Goal: Transaction & Acquisition: Purchase product/service

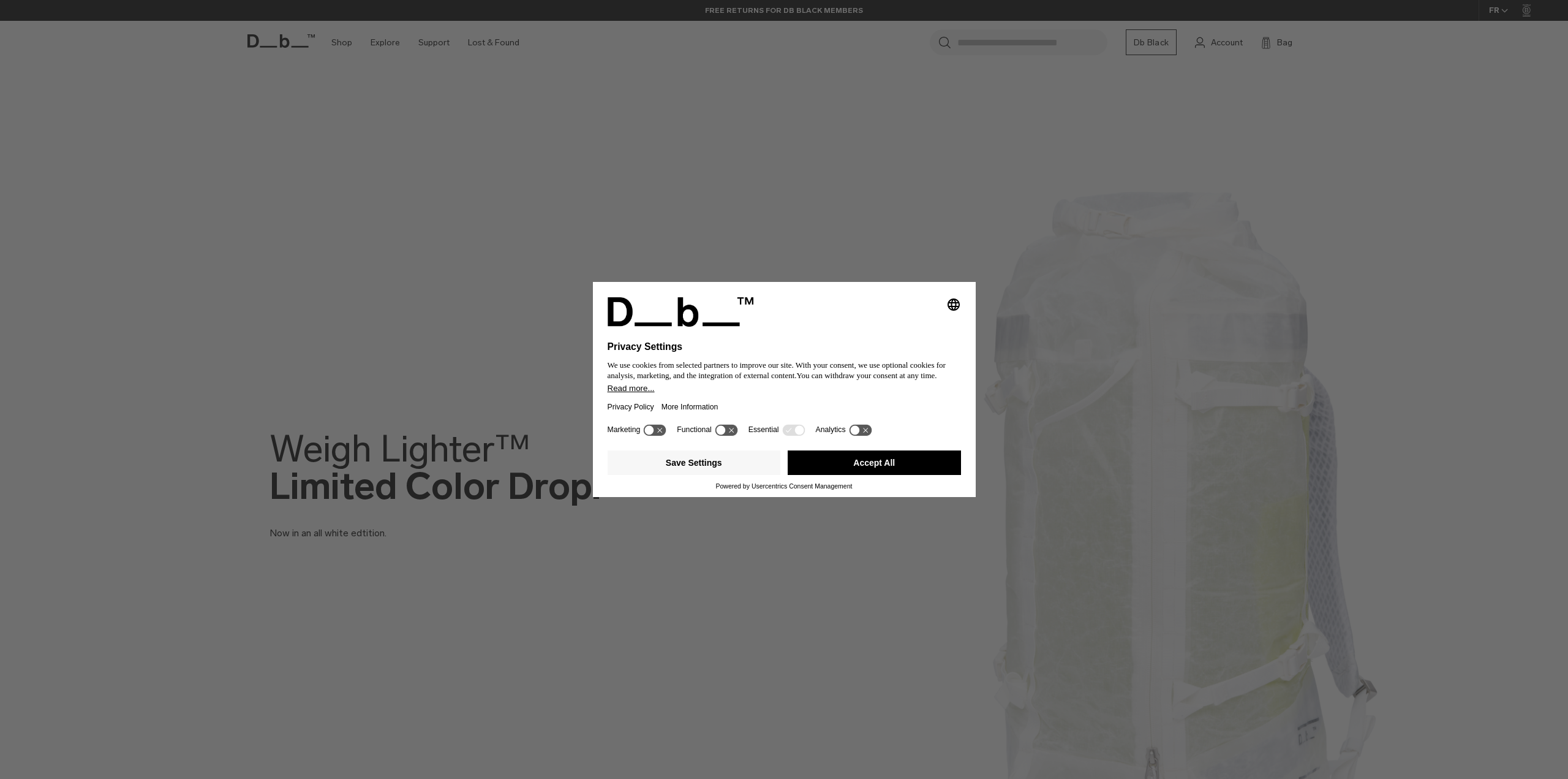
click at [578, 552] on div "Selecting an option will immediately change the language Privacy Settings We us…" at bounding box center [784, 389] width 1568 height 779
click at [890, 462] on button "Accept All" at bounding box center [874, 461] width 174 height 24
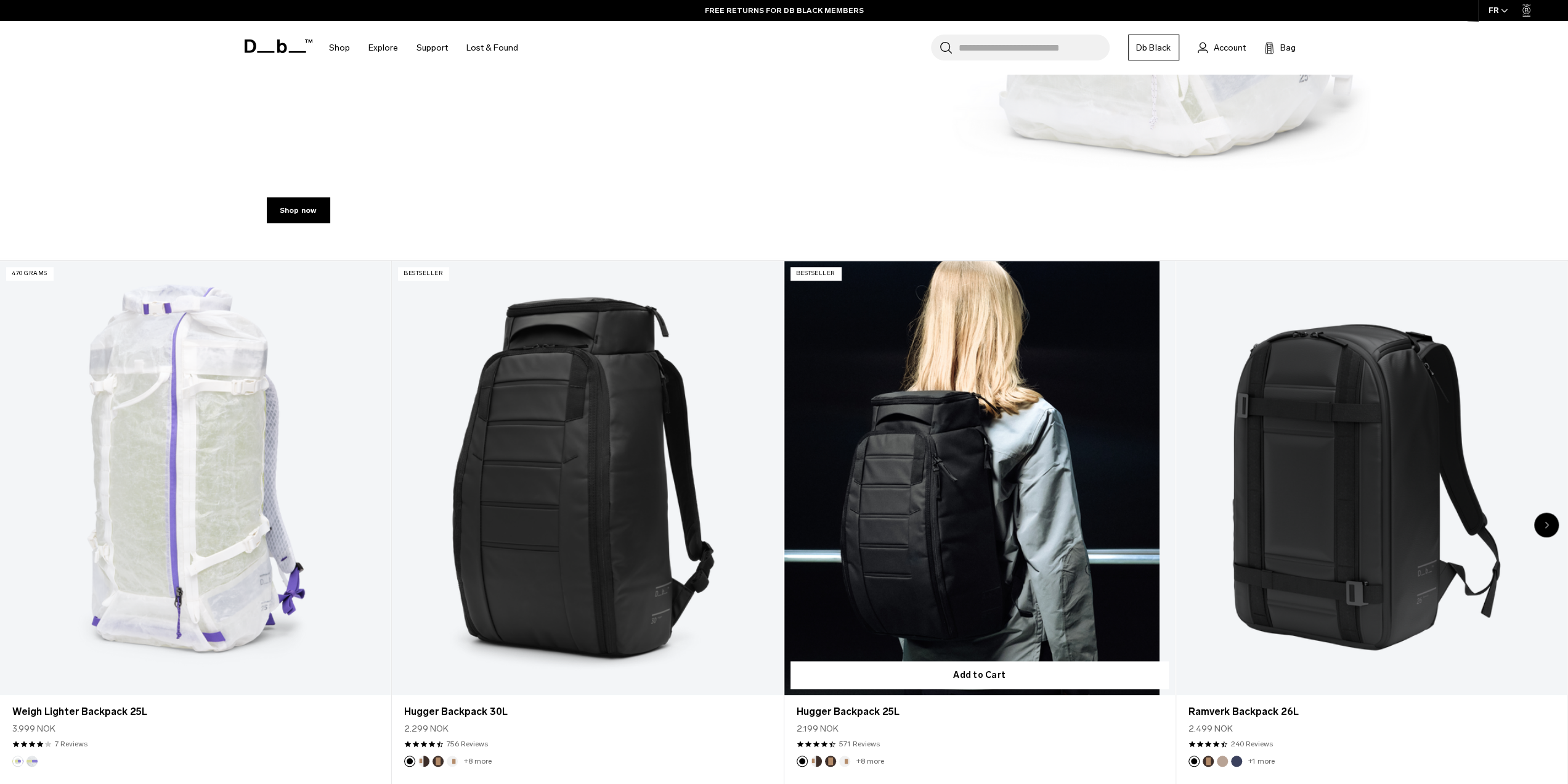
scroll to position [863, 0]
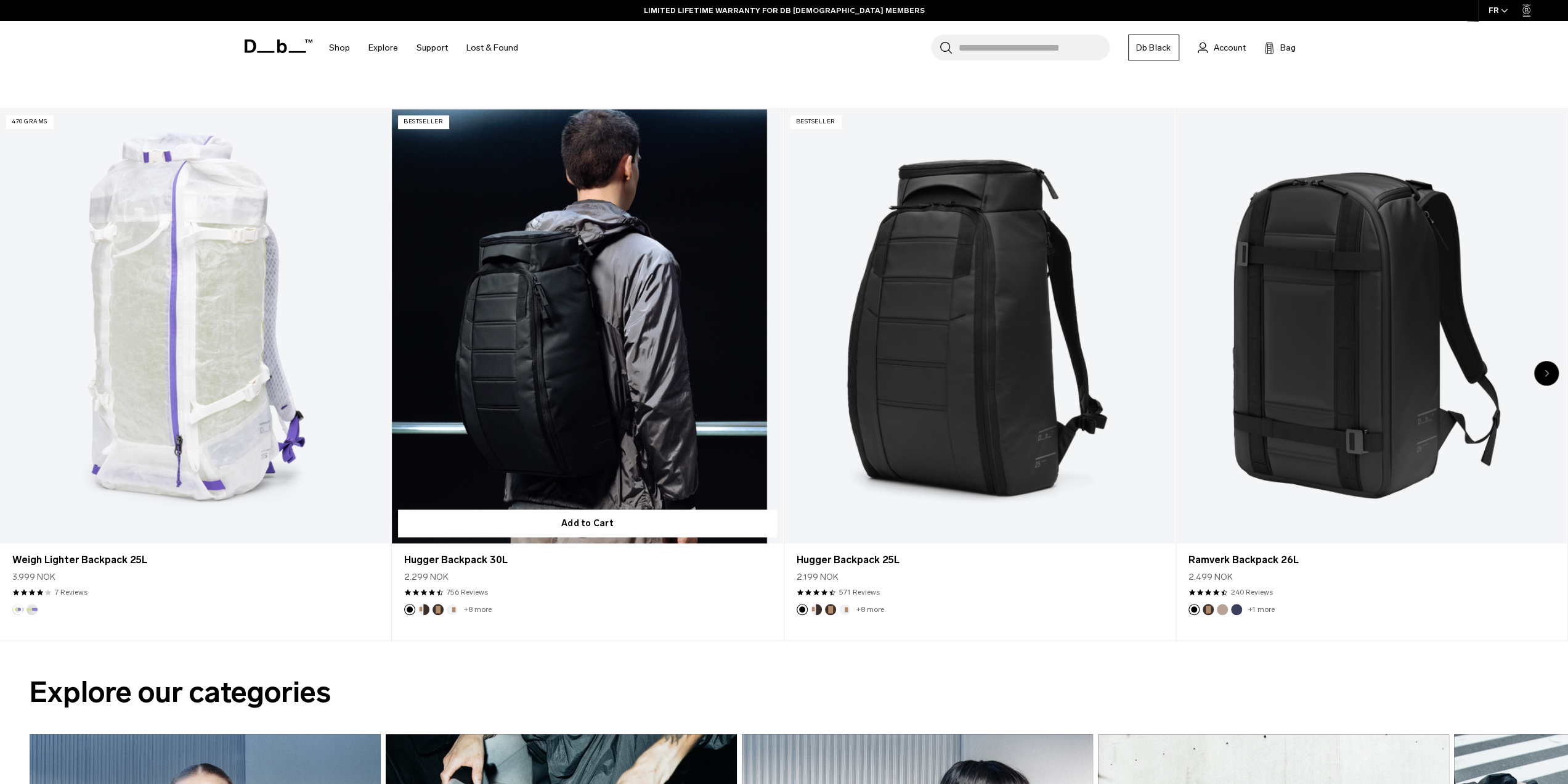
click at [779, 622] on article "Bestseller Add to Cart Hugger Backpack 30L 2.299 NOK 4.5 star rating 756 Review…" at bounding box center [587, 374] width 391 height 531
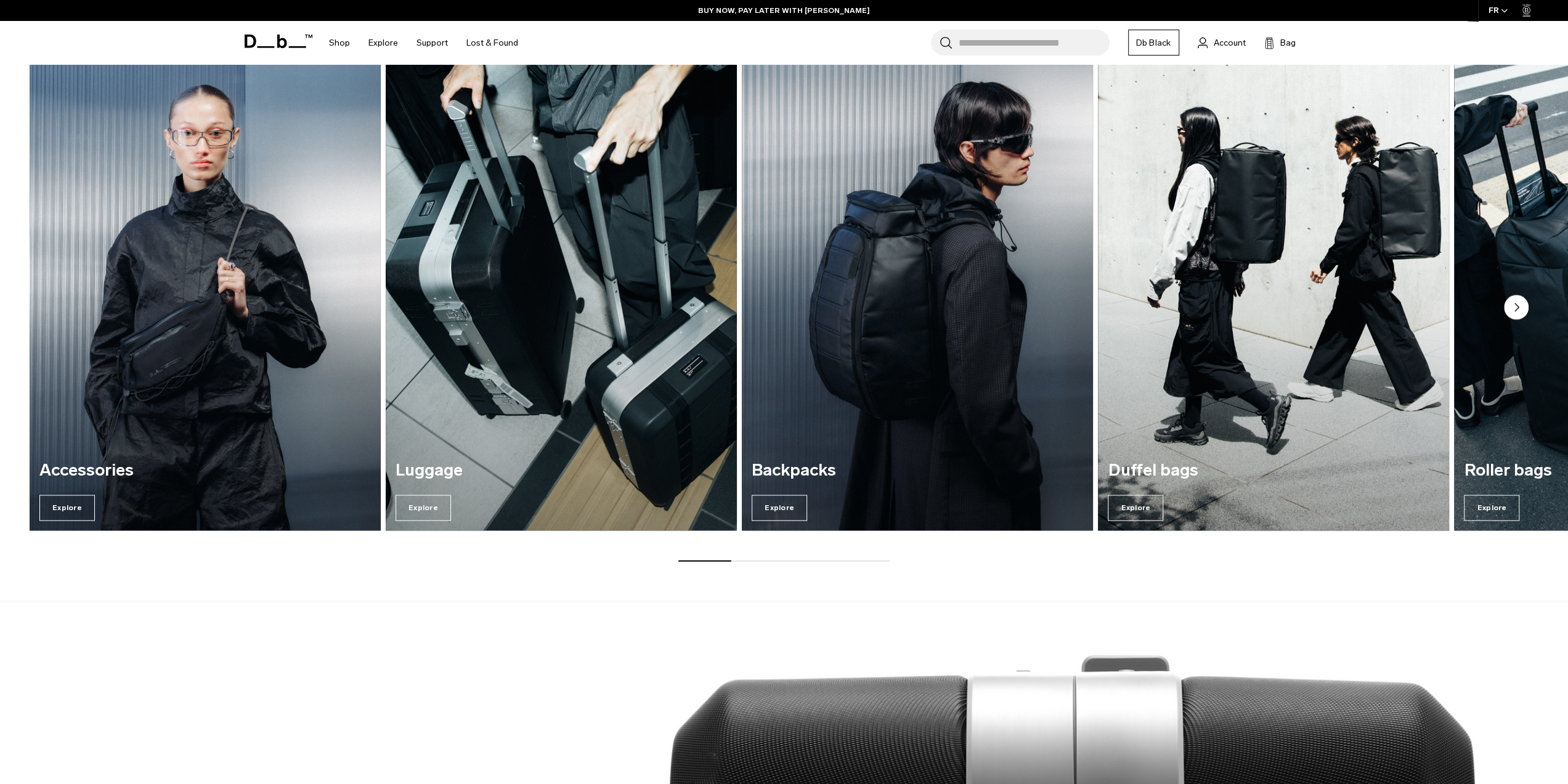
scroll to position [1295, 0]
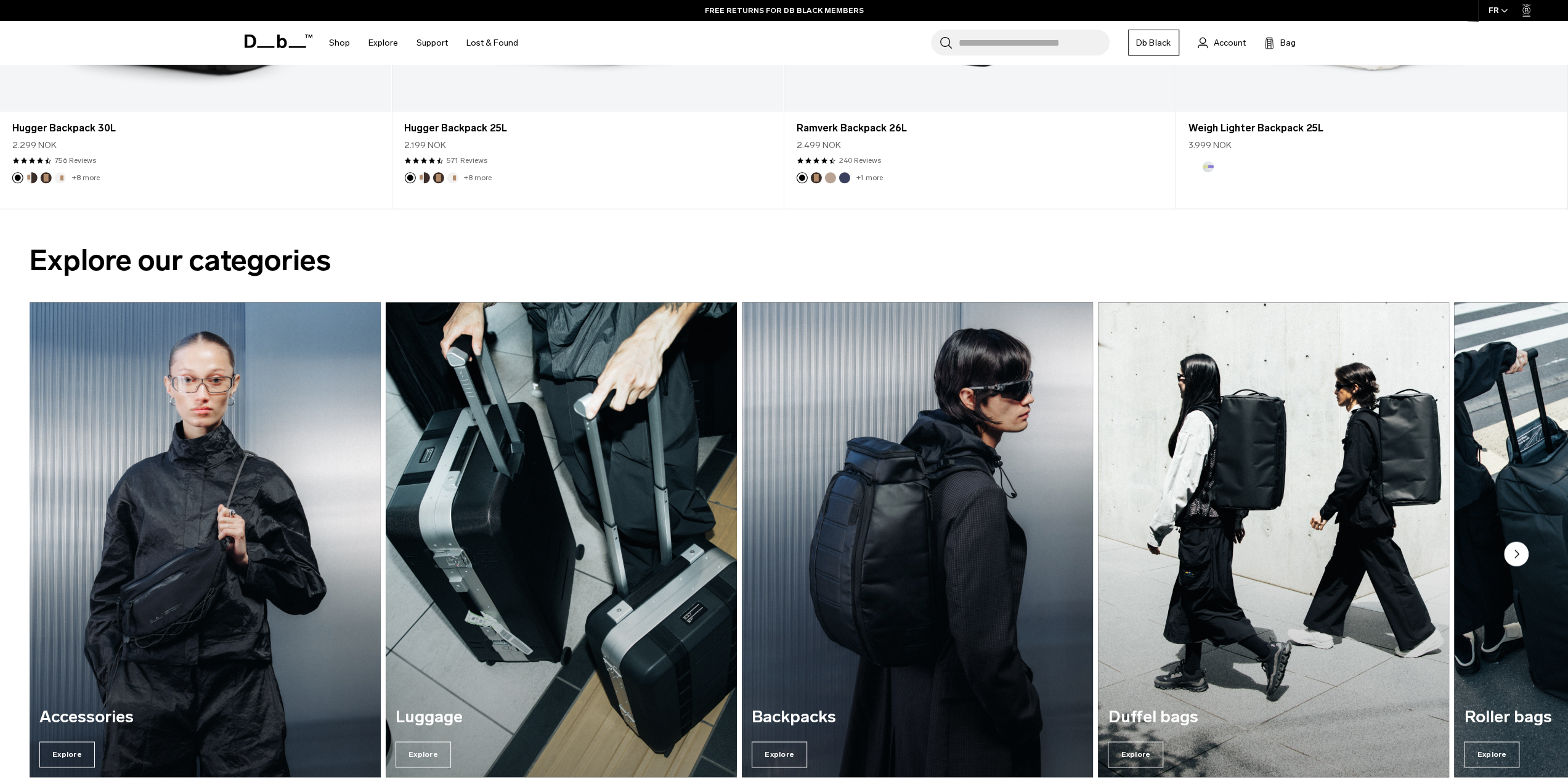
click at [1168, 43] on link "Db Black" at bounding box center [1153, 42] width 51 height 26
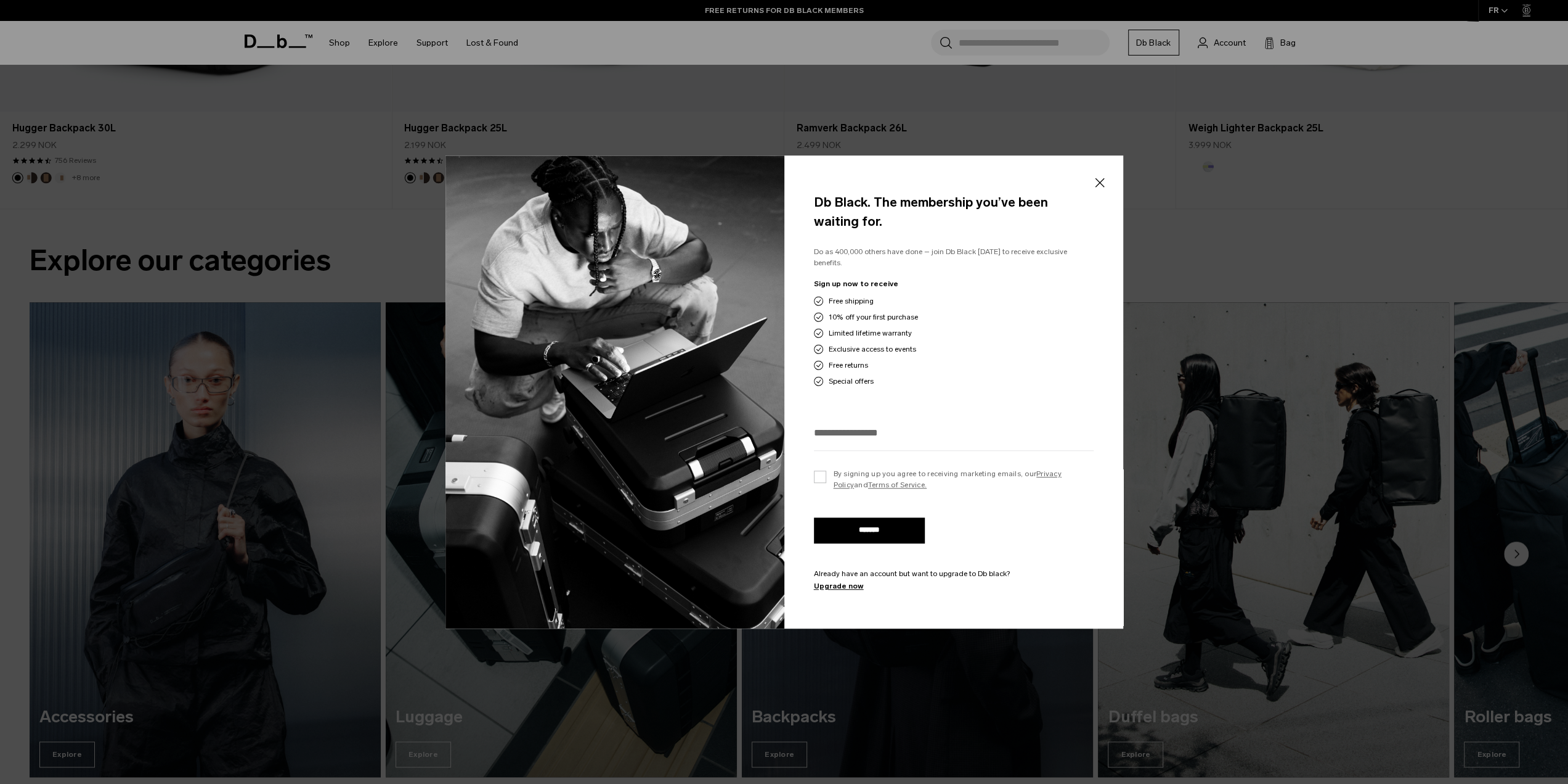
click at [1095, 178] on button "Close" at bounding box center [1100, 183] width 16 height 26
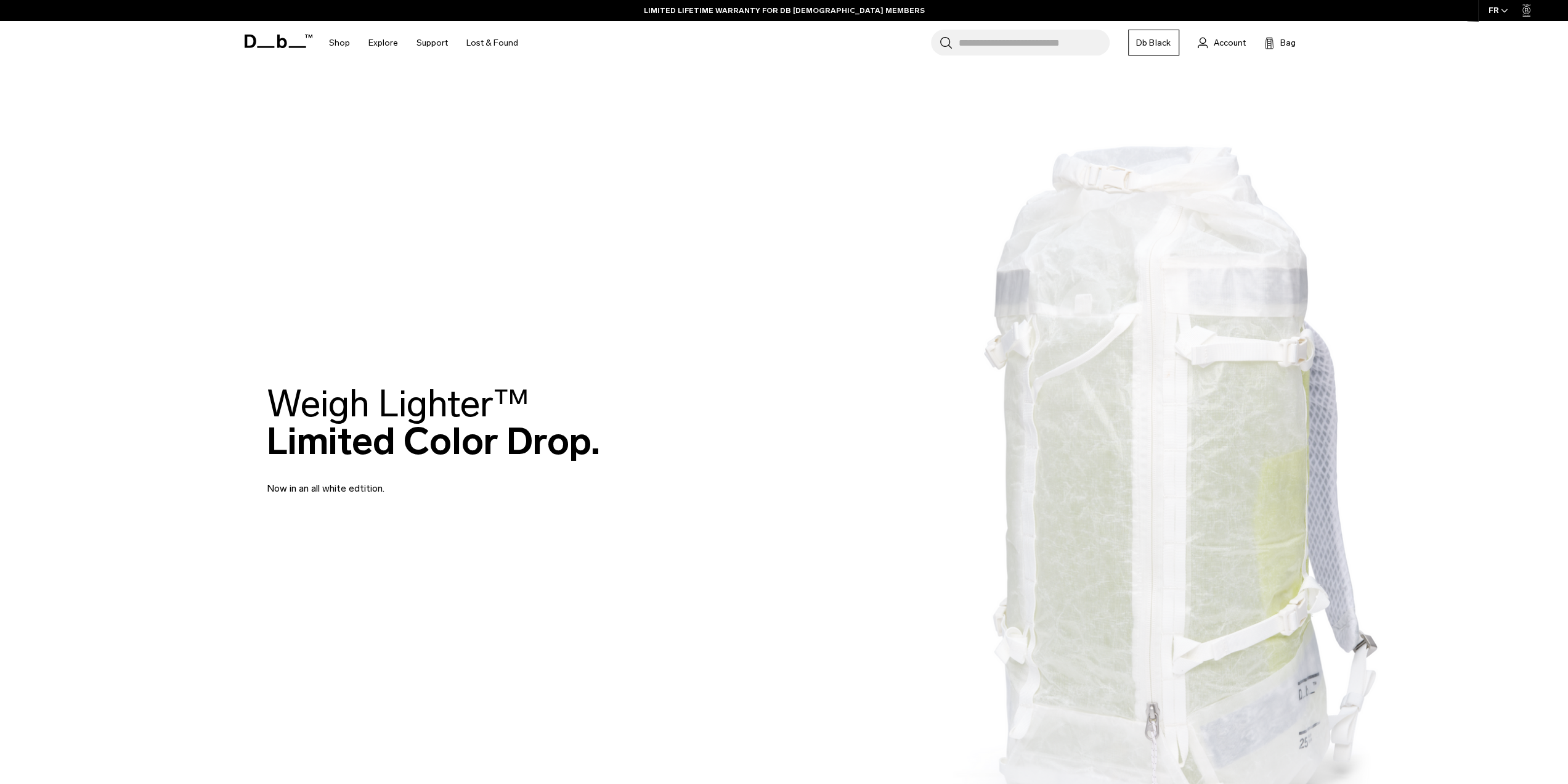
scroll to position [0, 0]
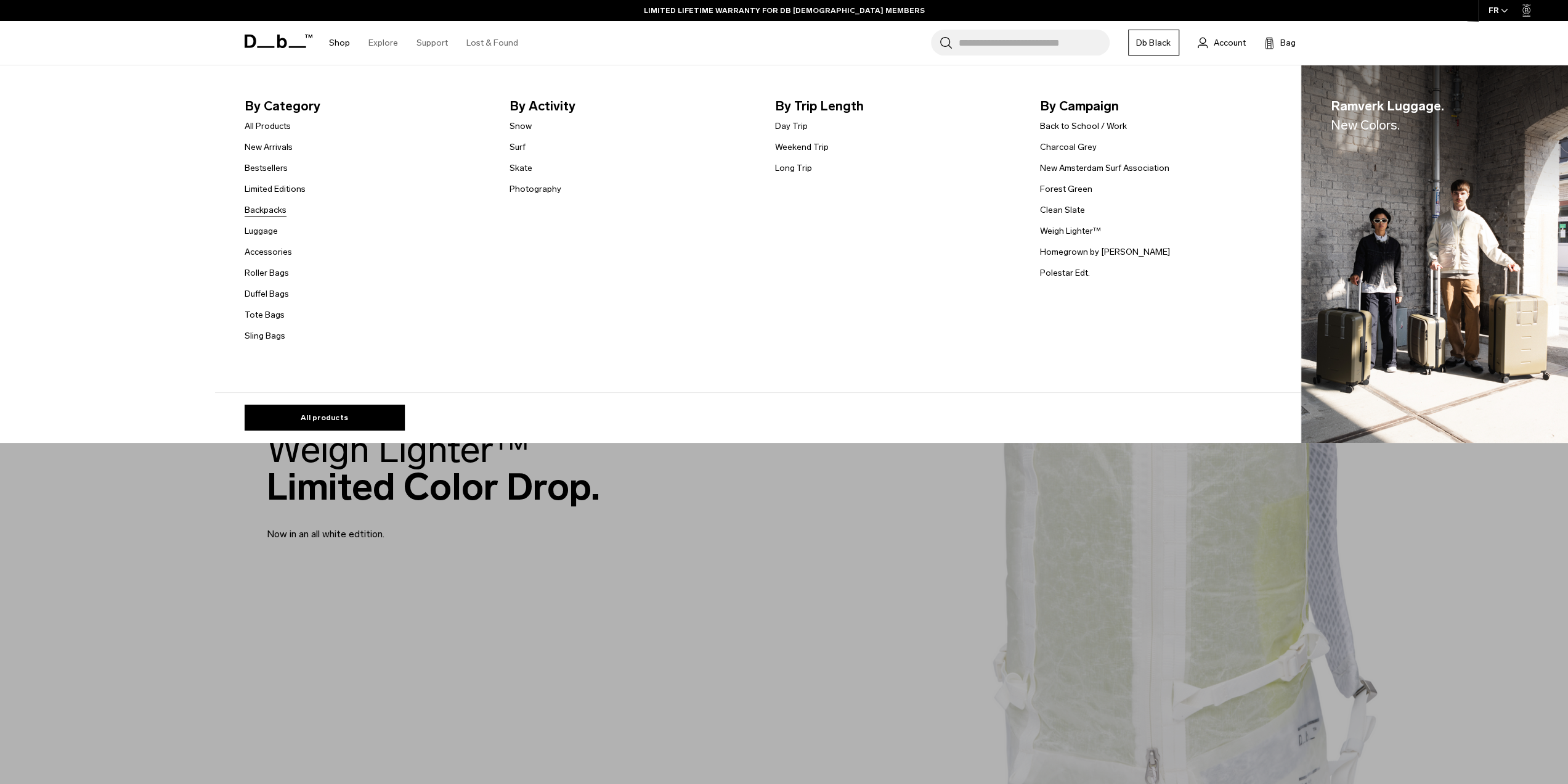
click at [284, 207] on link "Backpacks" at bounding box center [265, 209] width 42 height 13
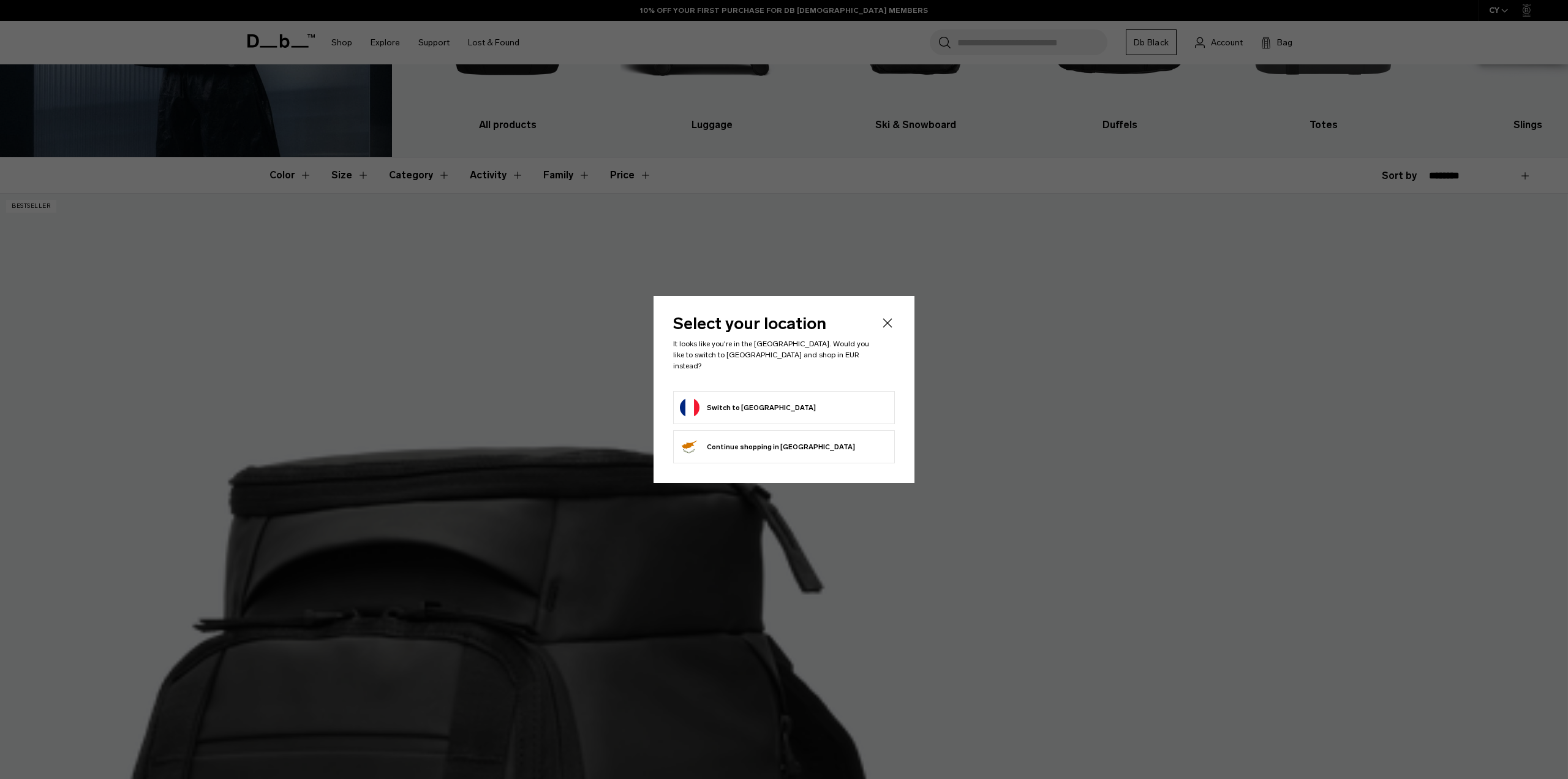
click at [729, 403] on button "Switch to France" at bounding box center [747, 407] width 136 height 19
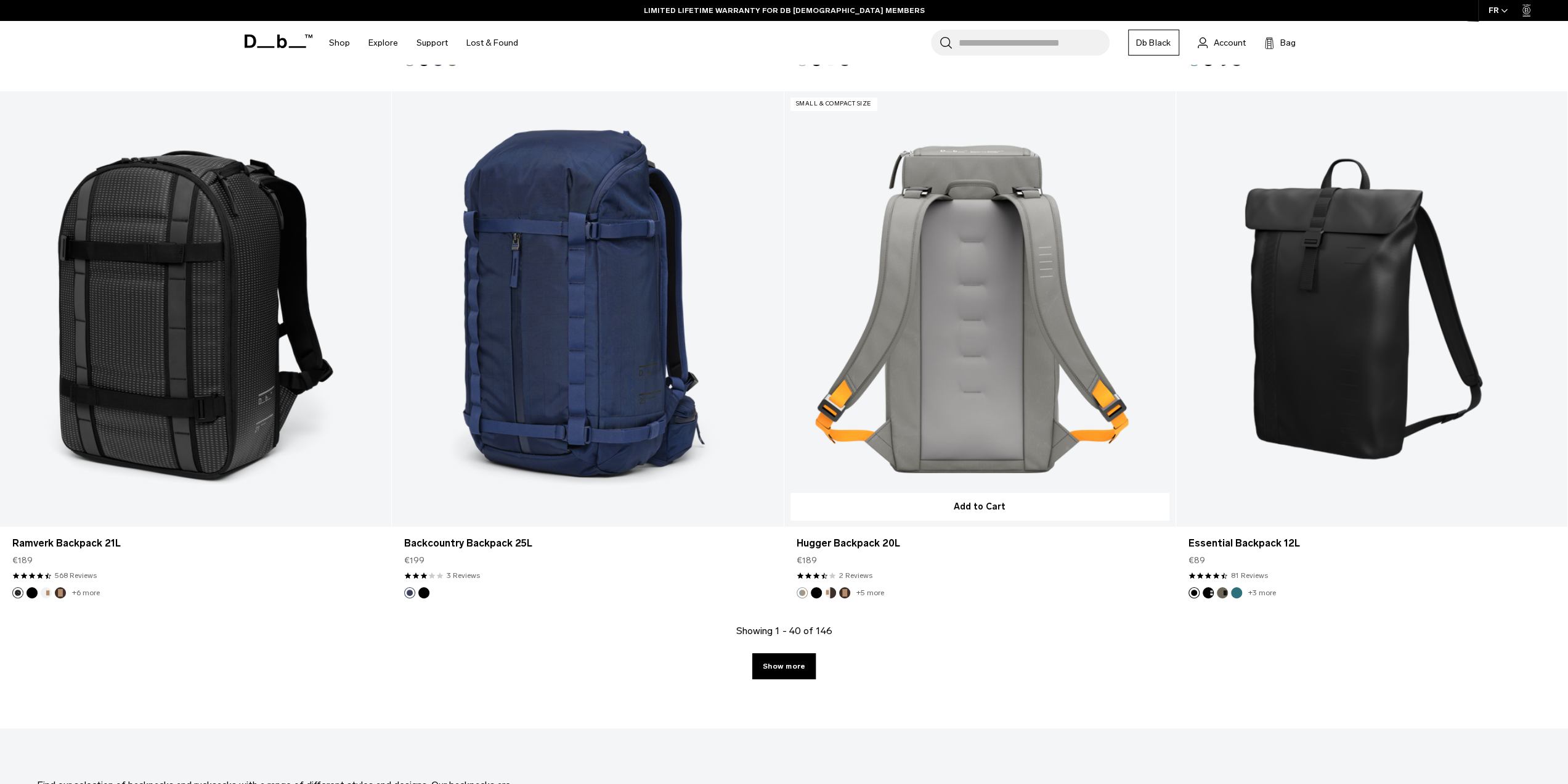
scroll to position [5134, 0]
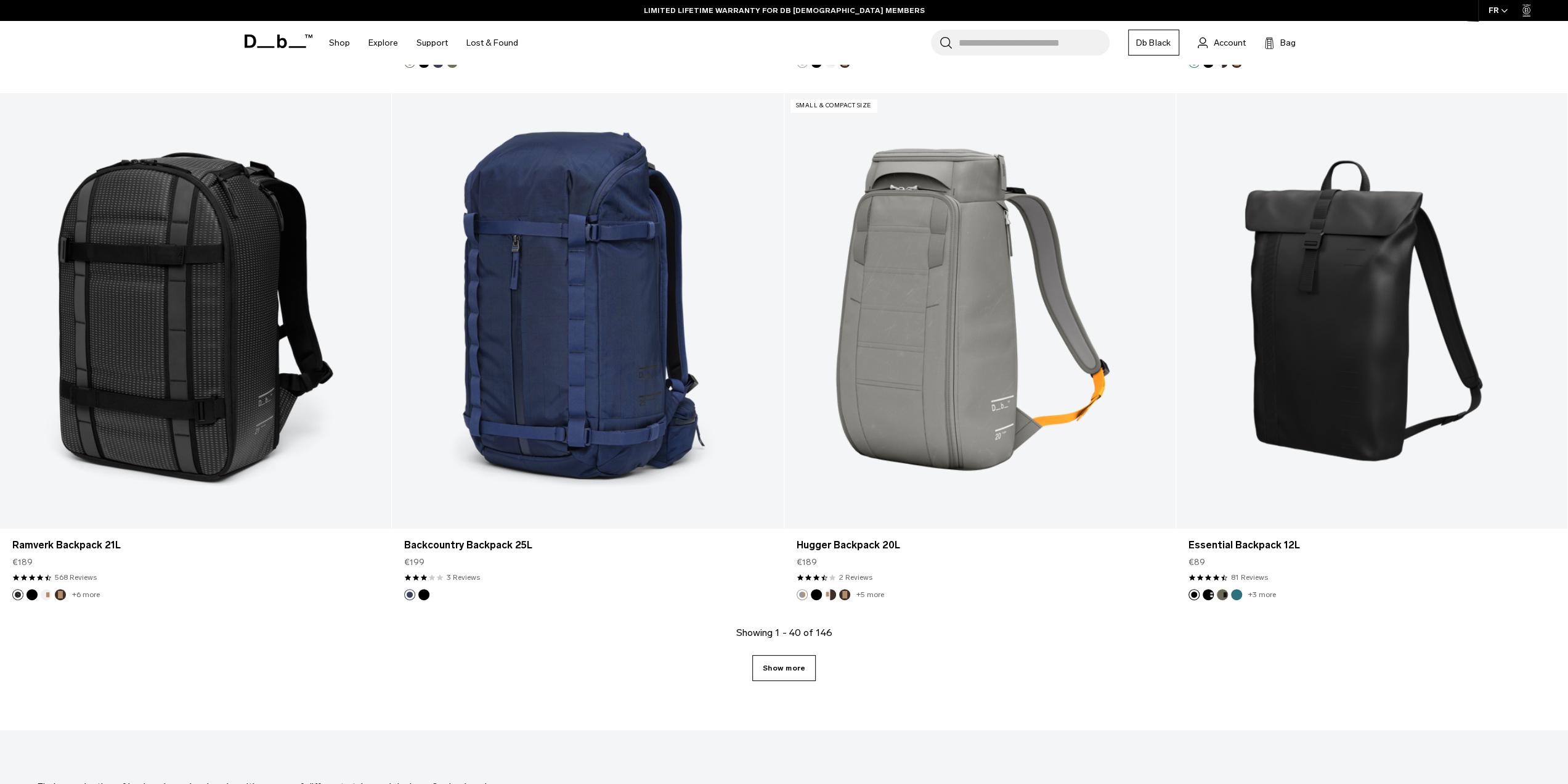
click at [792, 665] on link "Show more" at bounding box center [784, 667] width 63 height 26
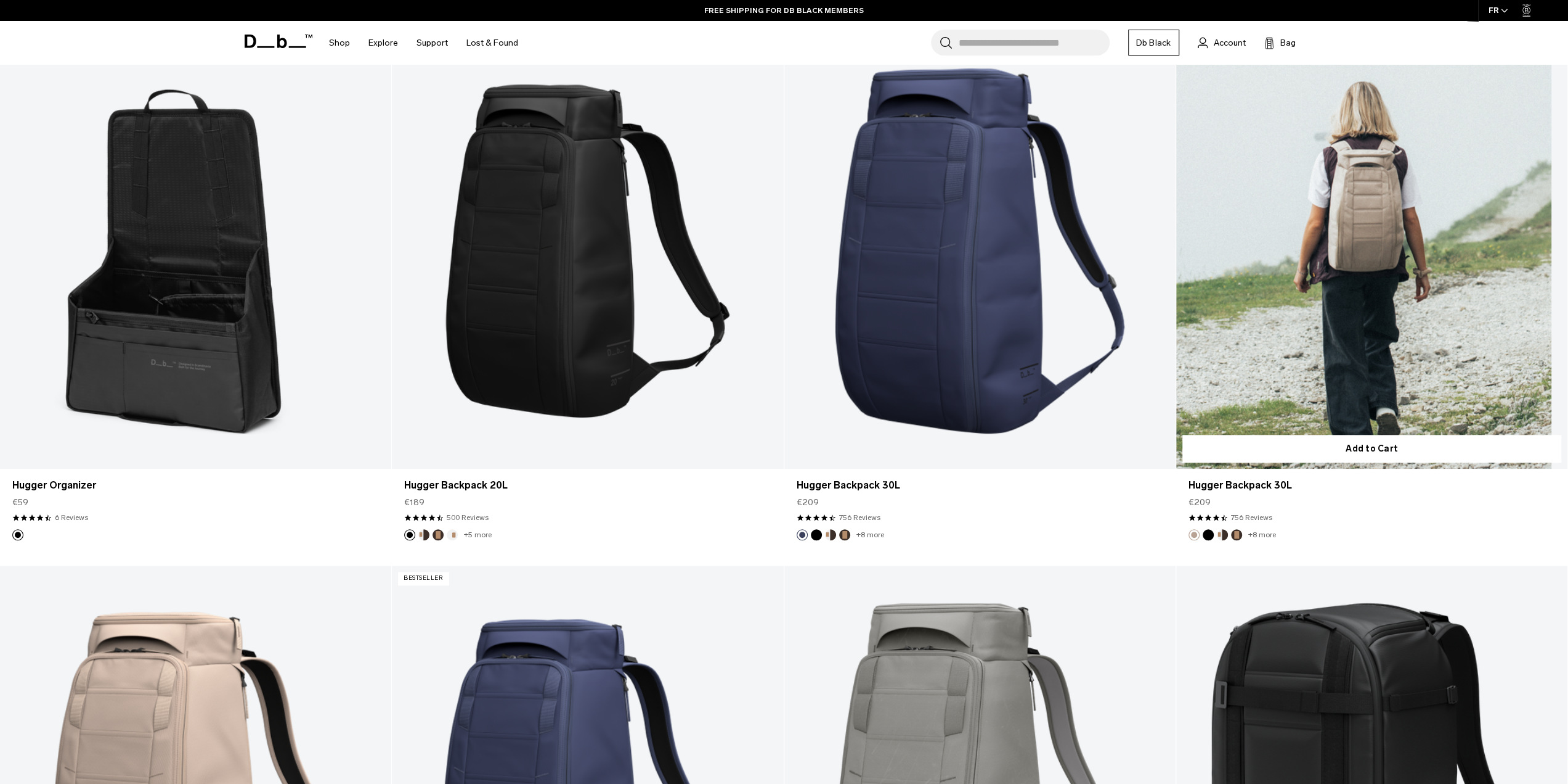
scroll to position [883, 0]
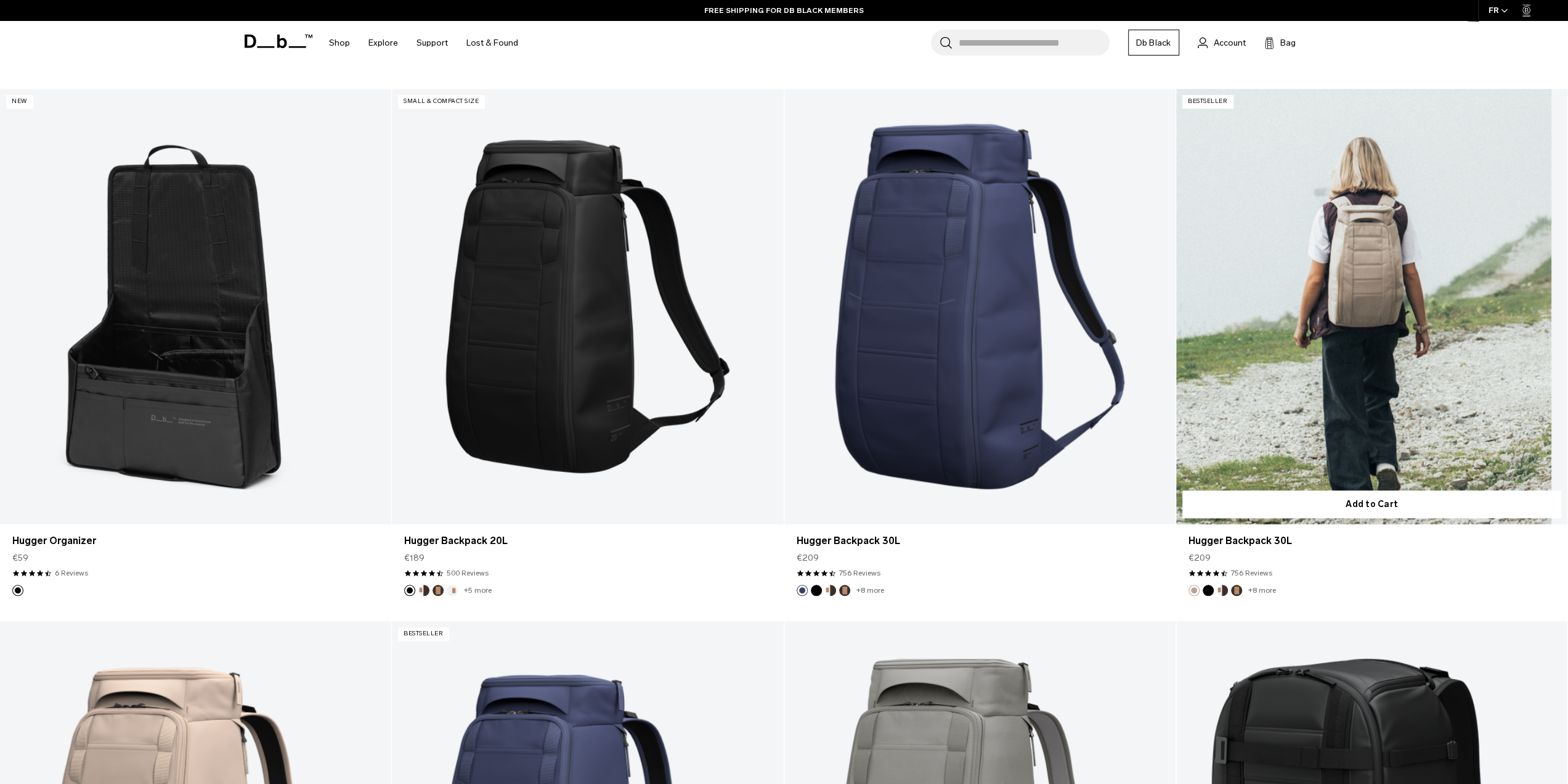
click at [1317, 290] on link "Hugger Backpack 30L" at bounding box center [1371, 306] width 391 height 435
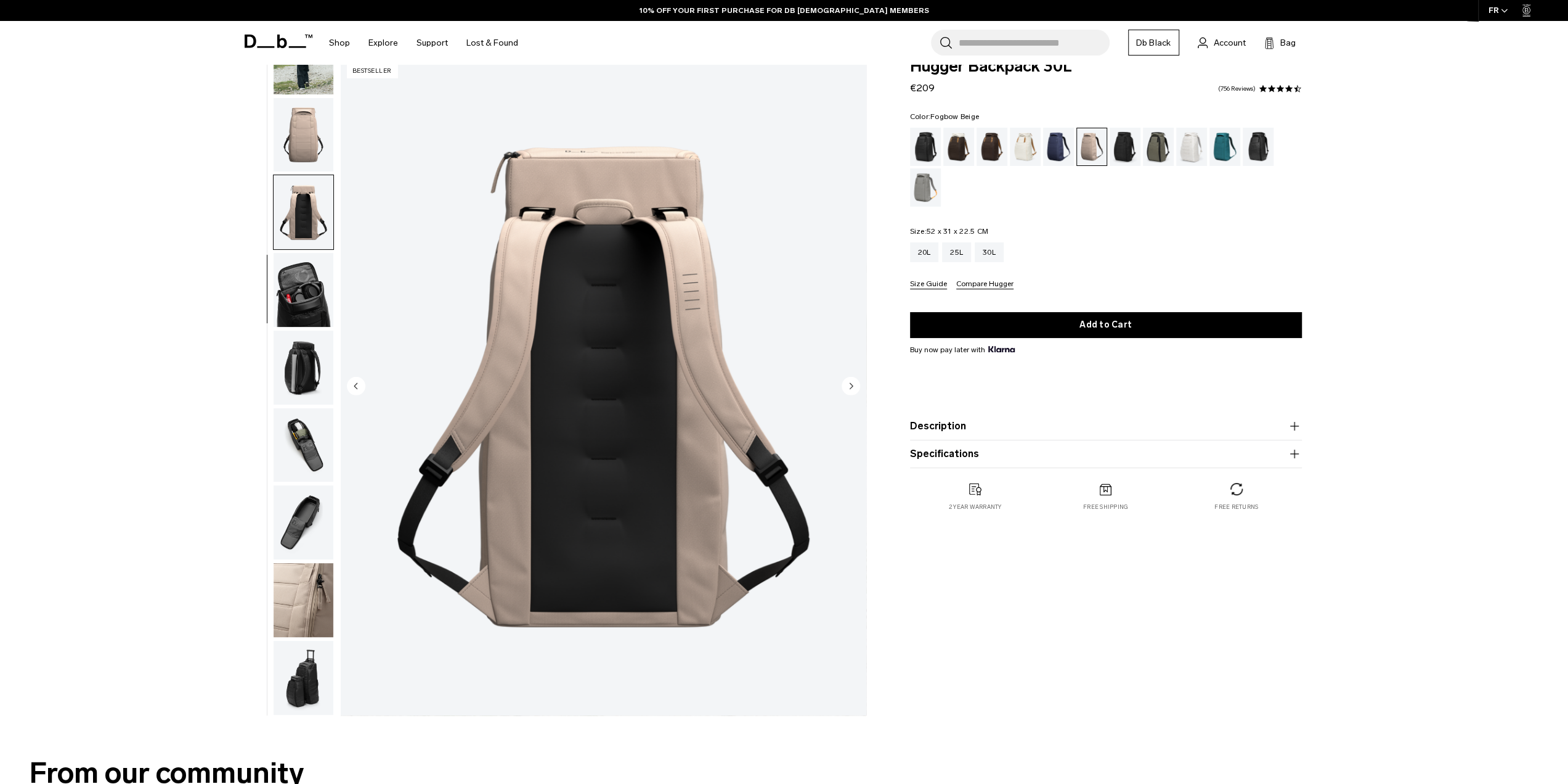
click at [288, 330] on img "button" at bounding box center [304, 367] width 60 height 74
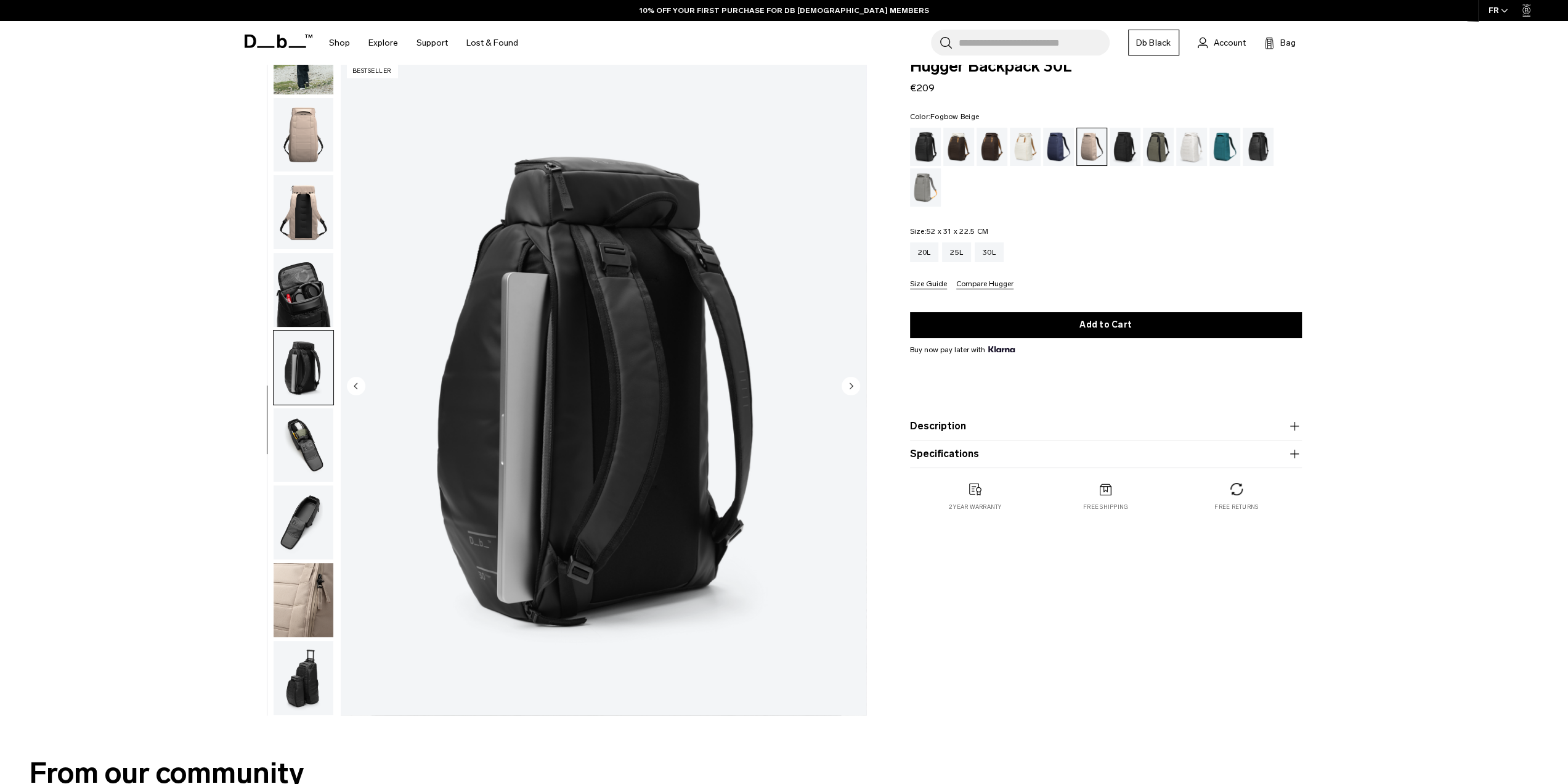
click at [297, 274] on img "button" at bounding box center [304, 290] width 60 height 74
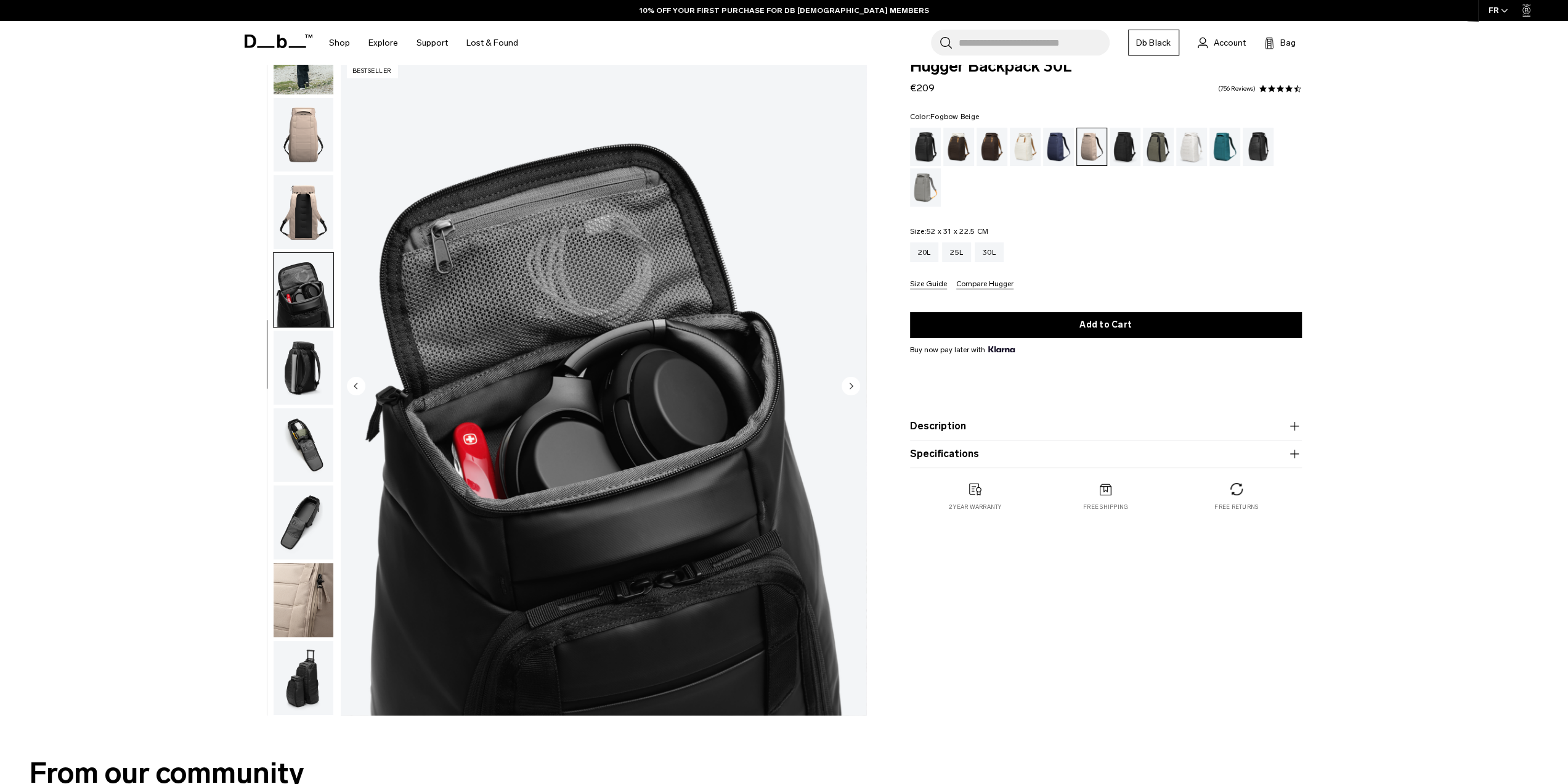
click at [292, 350] on img "button" at bounding box center [304, 367] width 60 height 74
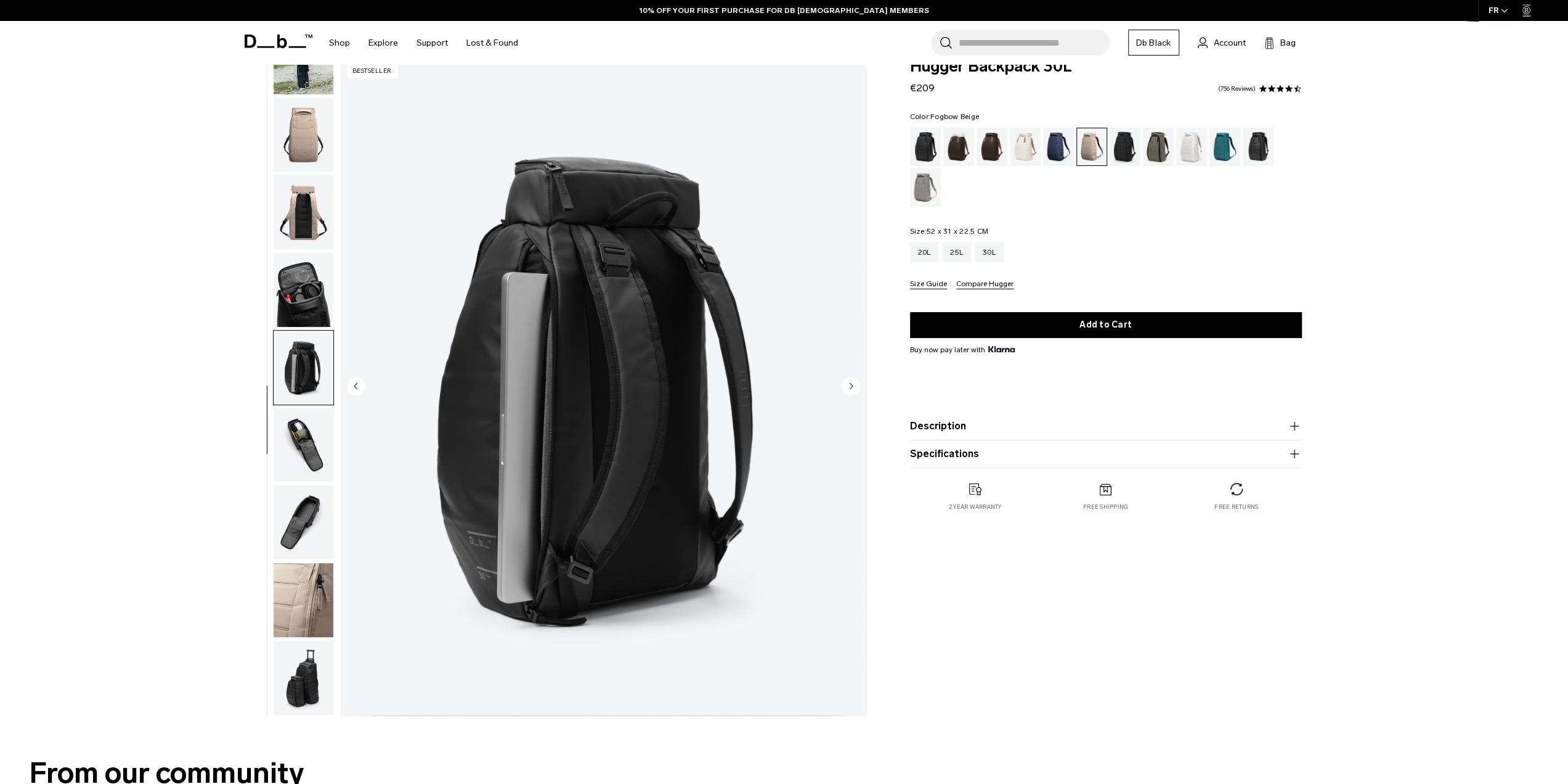
click at [323, 419] on img "button" at bounding box center [304, 445] width 60 height 74
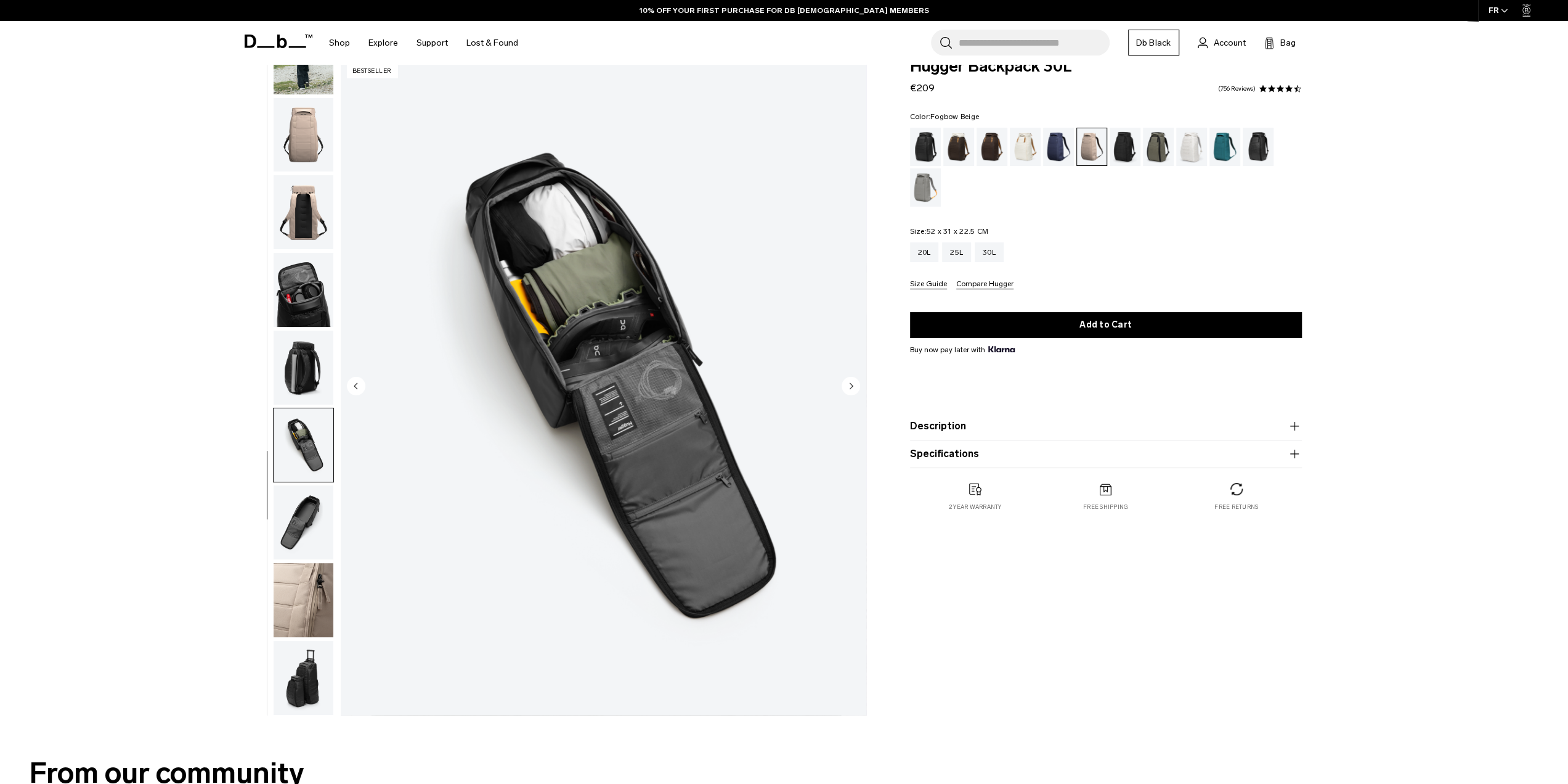
click at [321, 485] on button "button" at bounding box center [303, 522] width 61 height 75
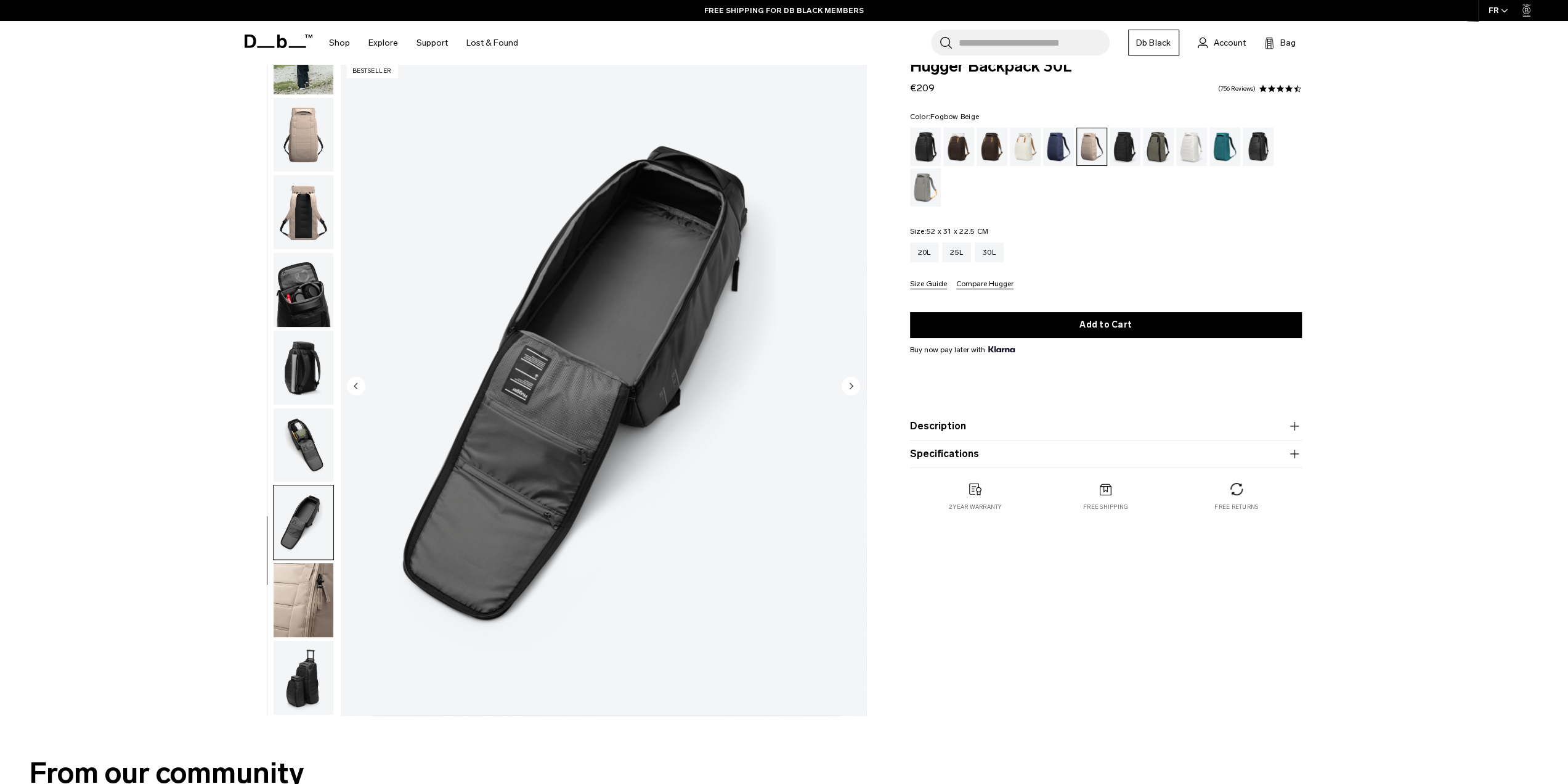
click at [321, 442] on img "button" at bounding box center [304, 445] width 60 height 74
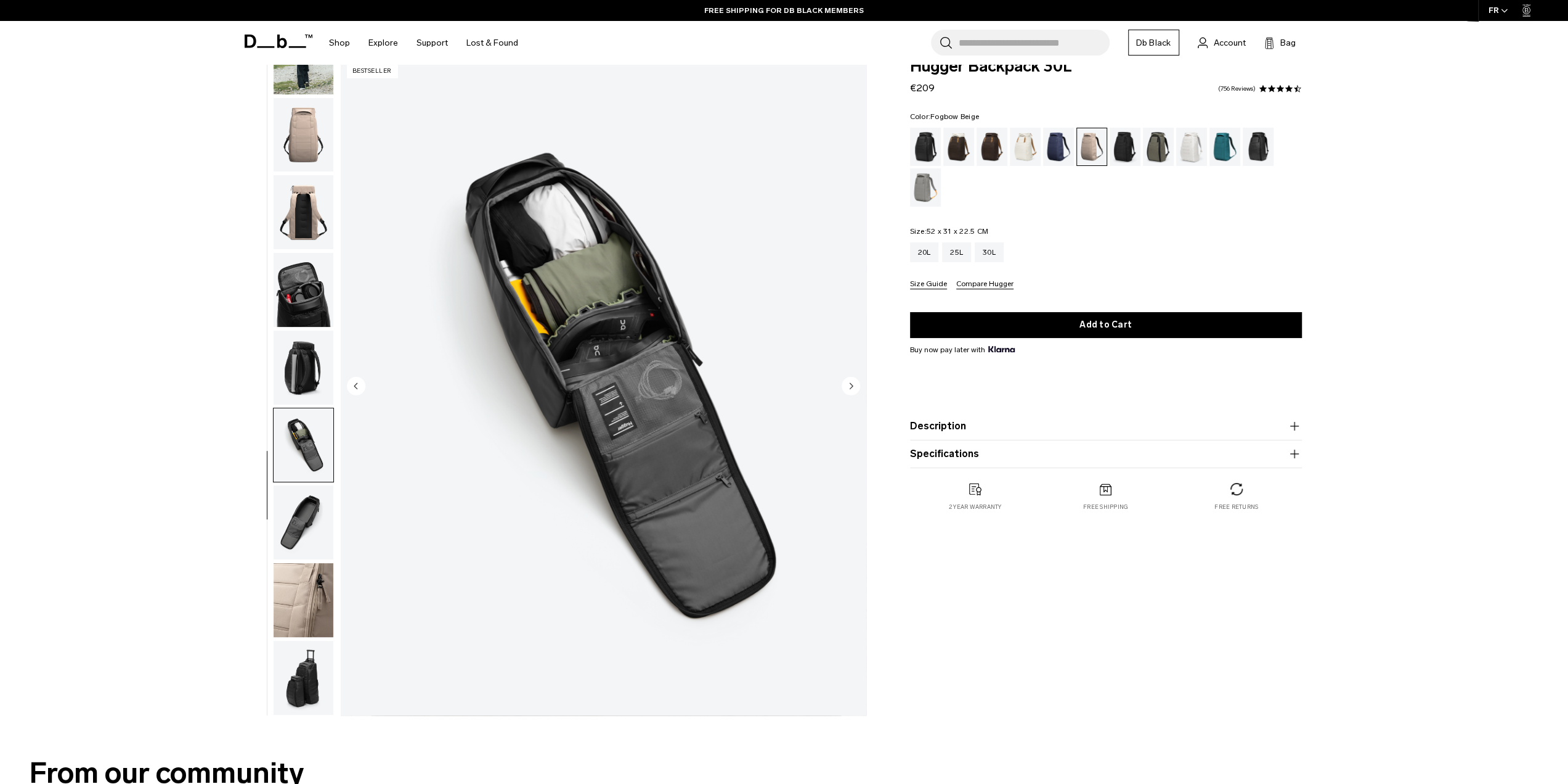
click at [309, 583] on img "button" at bounding box center [304, 599] width 60 height 74
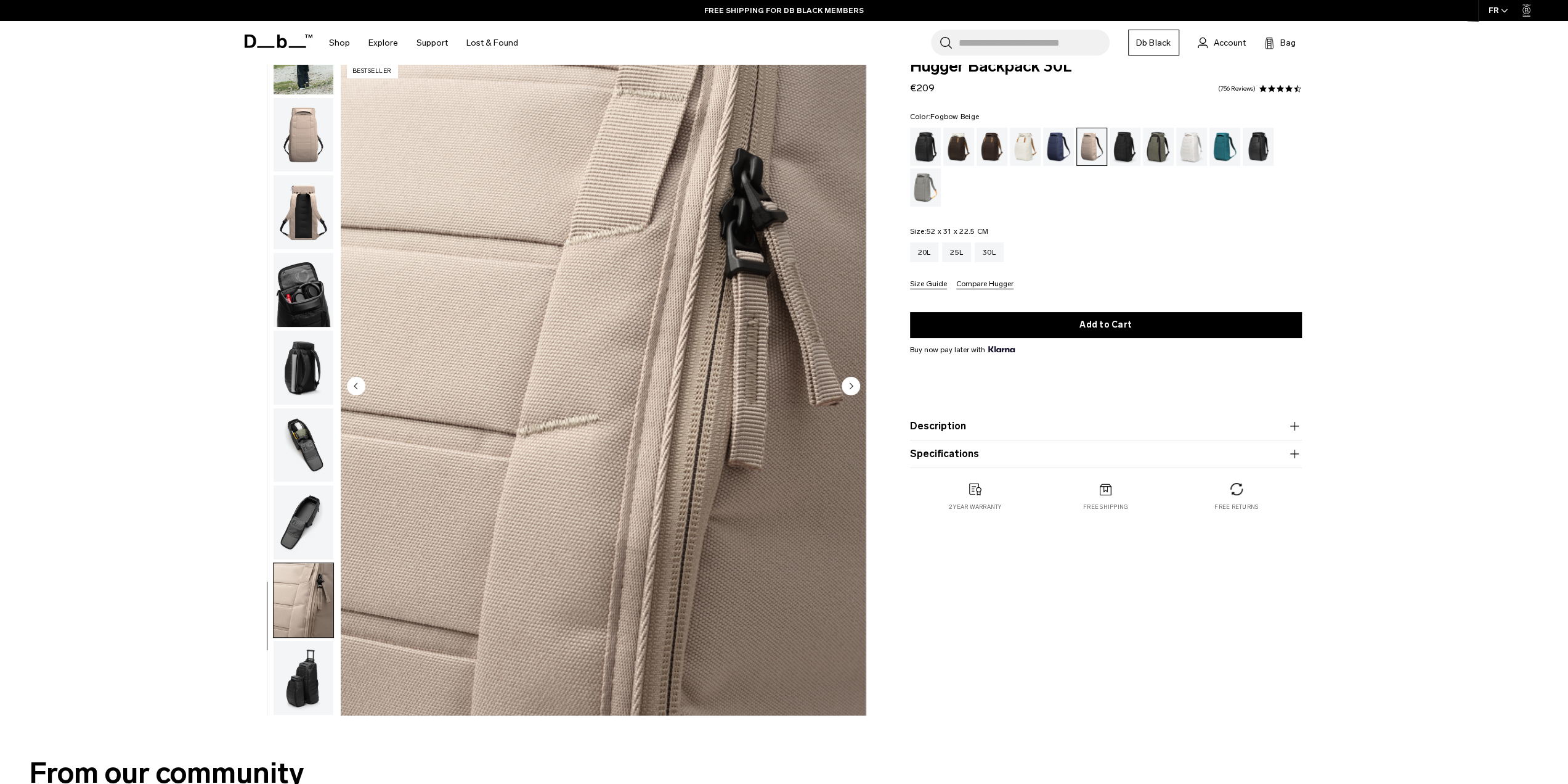
click at [303, 489] on img "button" at bounding box center [304, 522] width 60 height 74
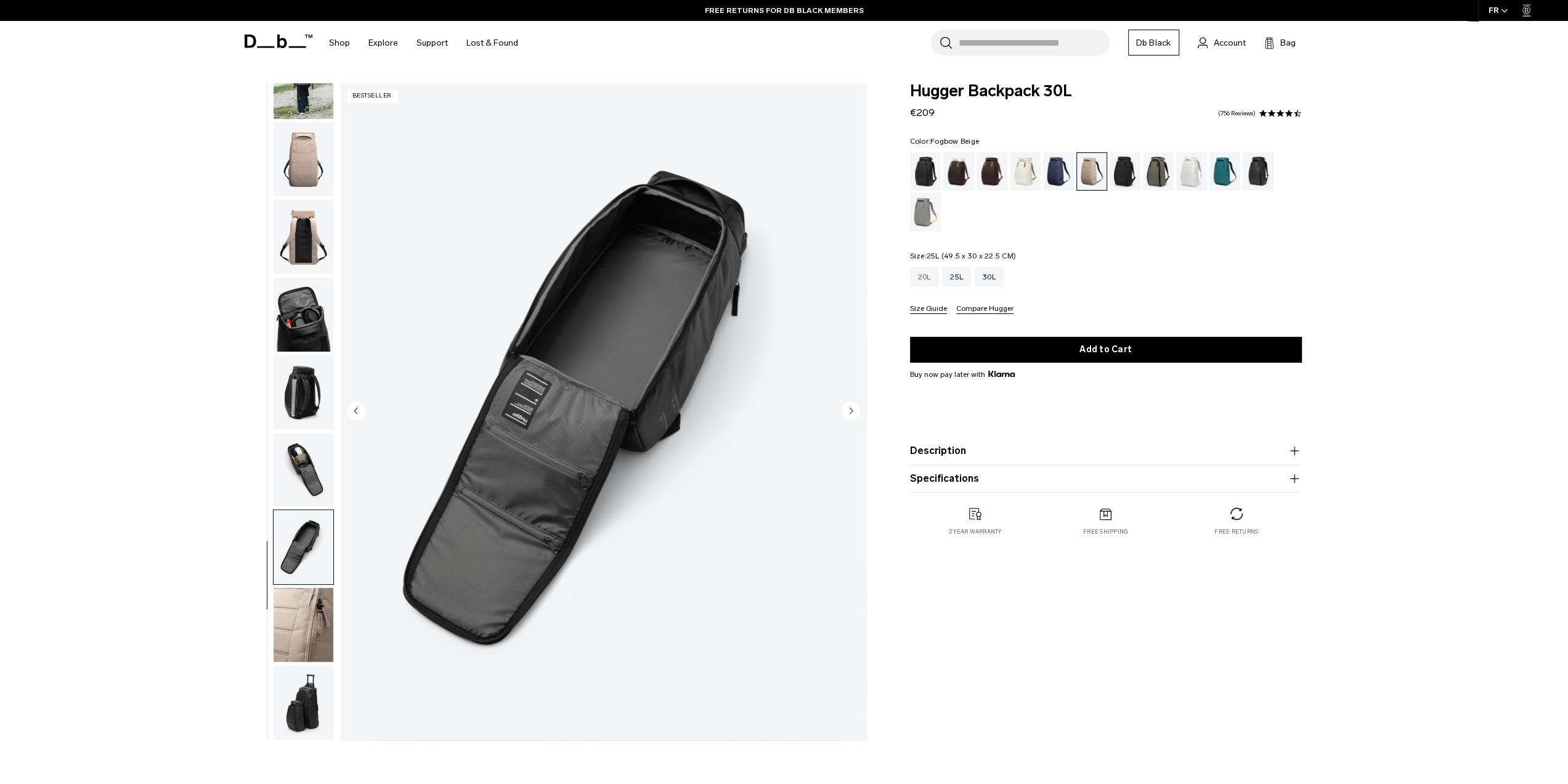
click at [917, 276] on div "20L" at bounding box center [924, 277] width 29 height 19
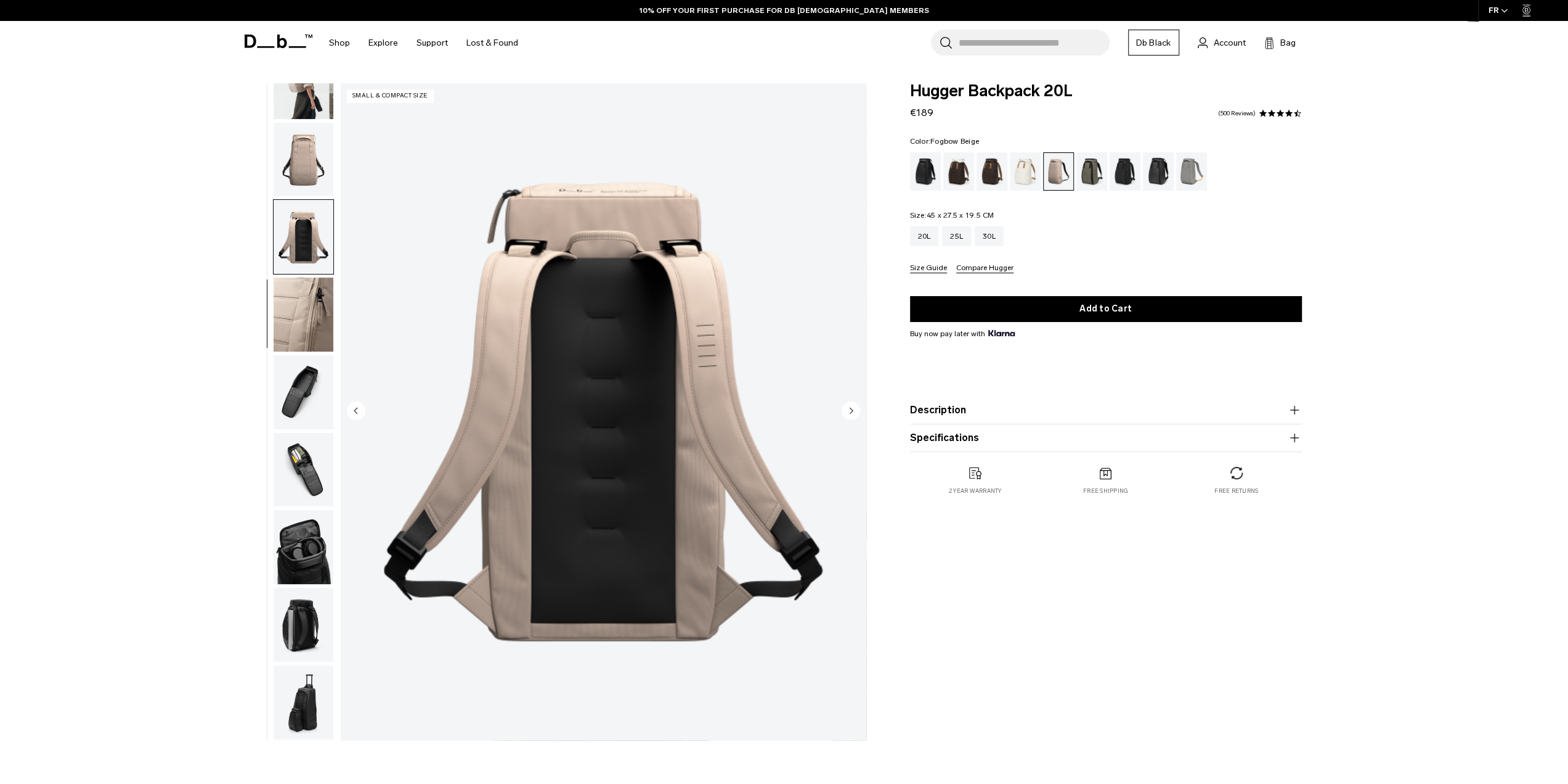
click at [312, 309] on img "button" at bounding box center [304, 315] width 60 height 74
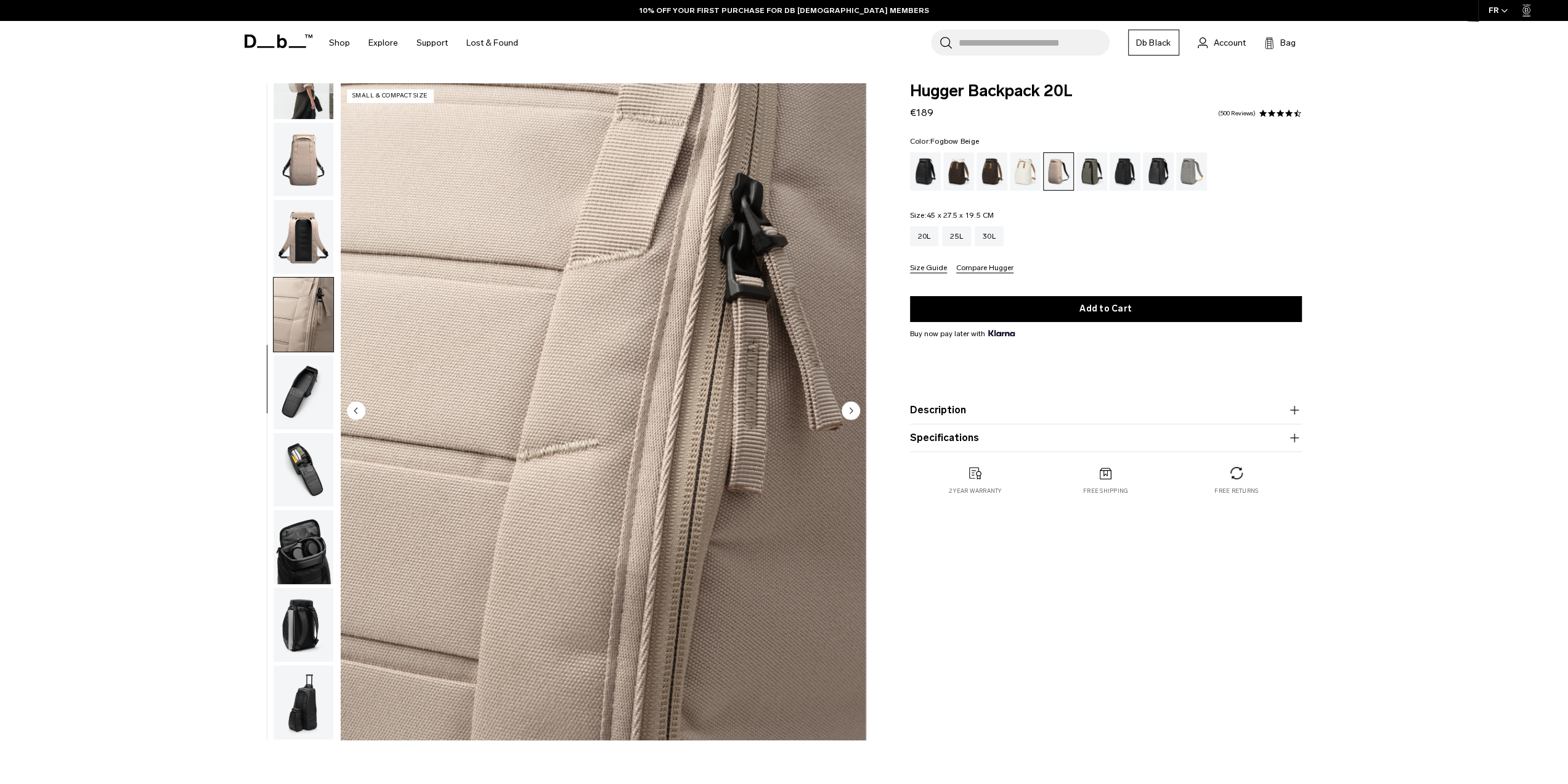
click at [309, 432] on button "button" at bounding box center [303, 469] width 61 height 75
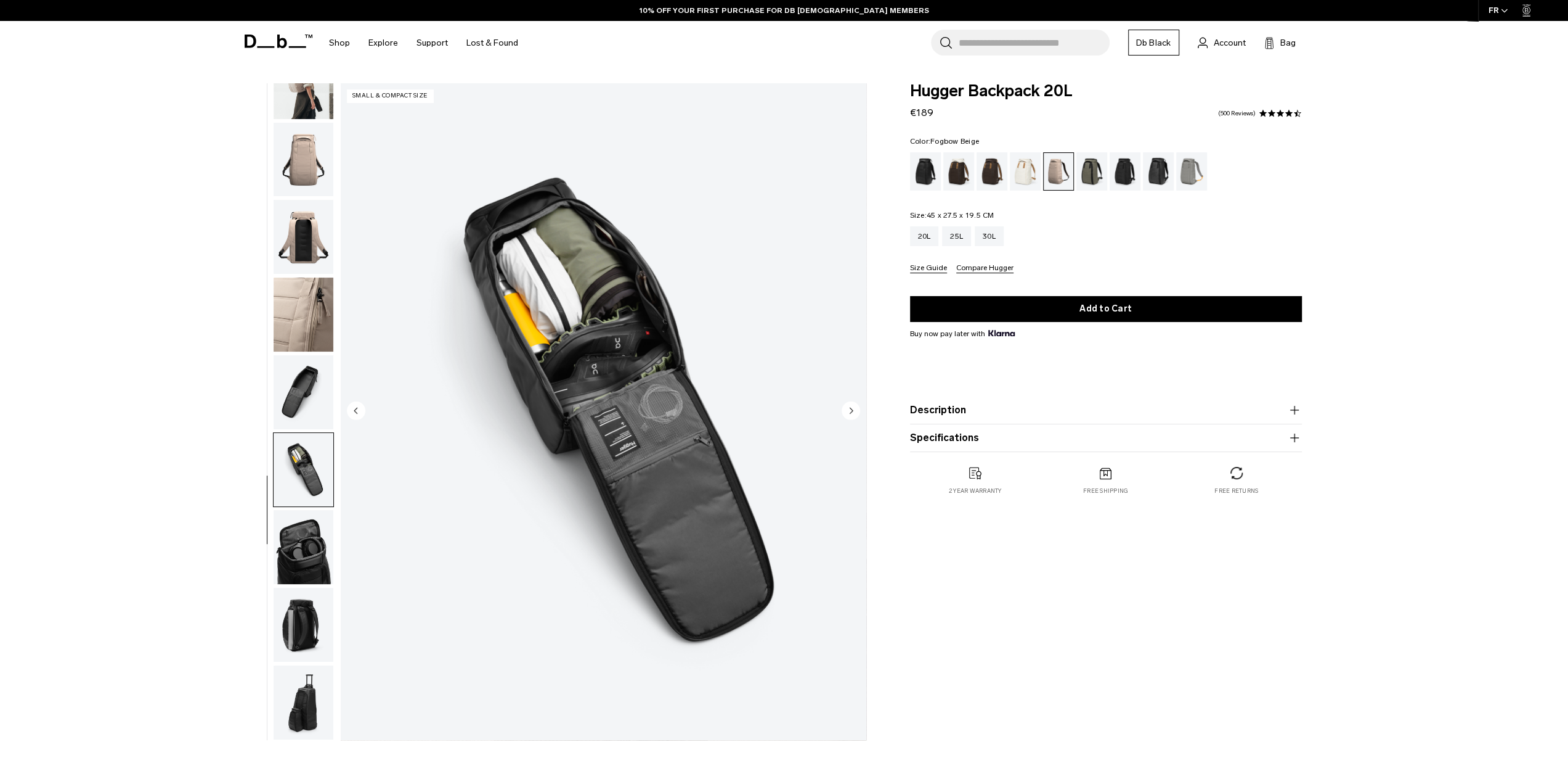
click at [306, 352] on ul at bounding box center [303, 412] width 61 height 657
click at [294, 547] on img "button" at bounding box center [304, 547] width 60 height 74
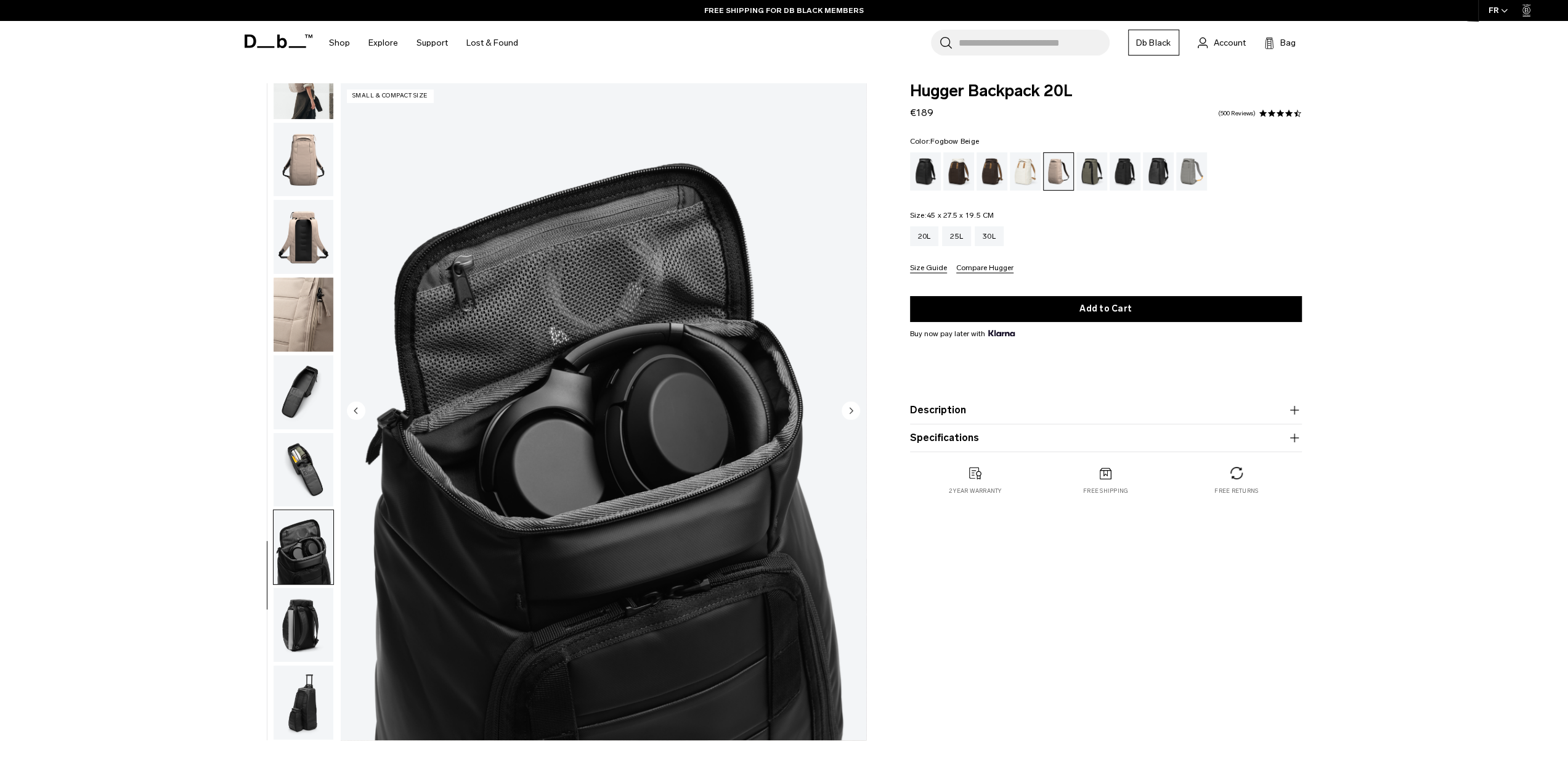
click at [299, 597] on img "button" at bounding box center [304, 625] width 60 height 74
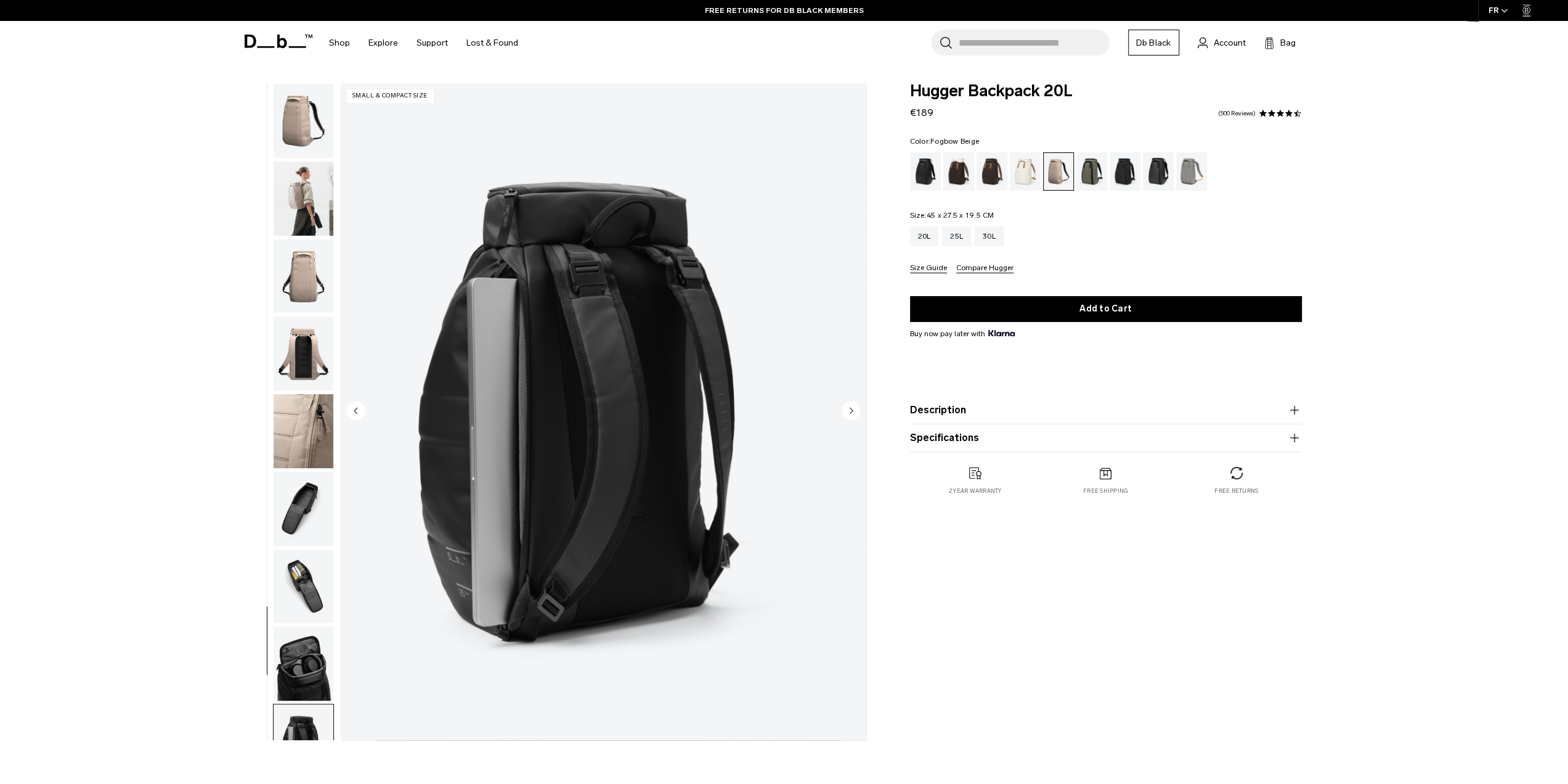
click at [310, 111] on img "button" at bounding box center [304, 120] width 60 height 74
